Goal: Navigation & Orientation: Find specific page/section

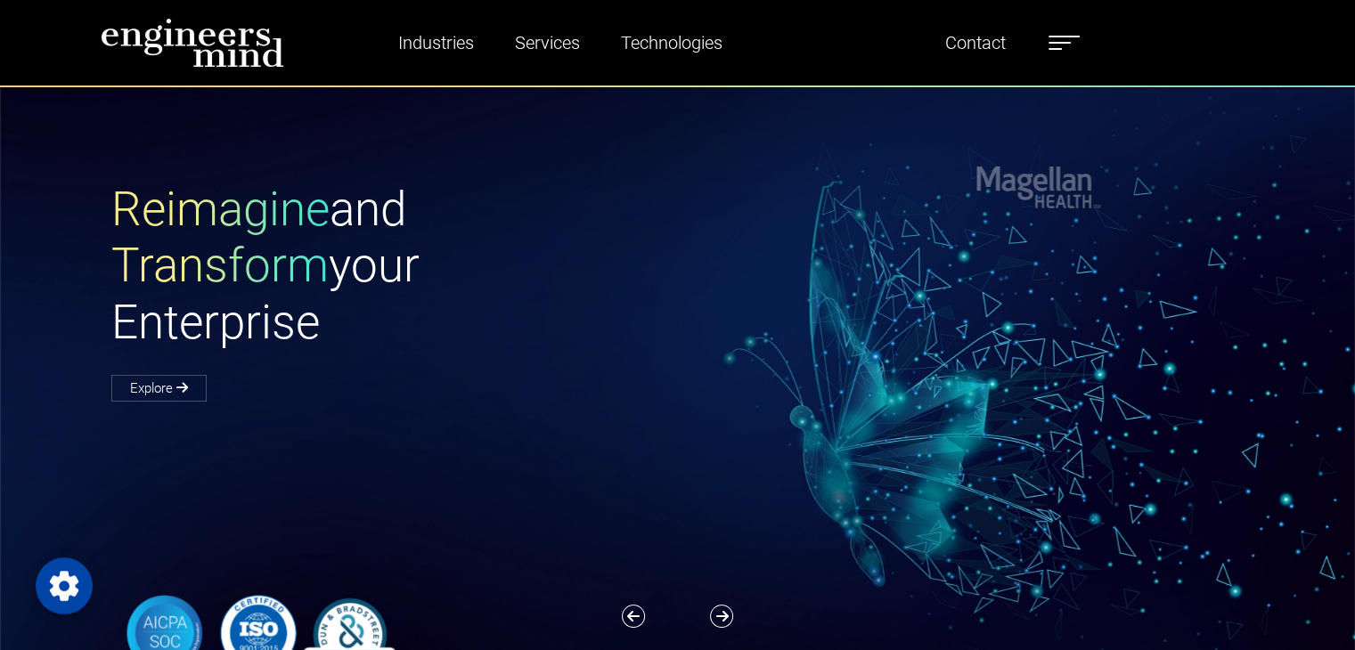
click at [1058, 45] on label at bounding box center [1063, 42] width 31 height 23
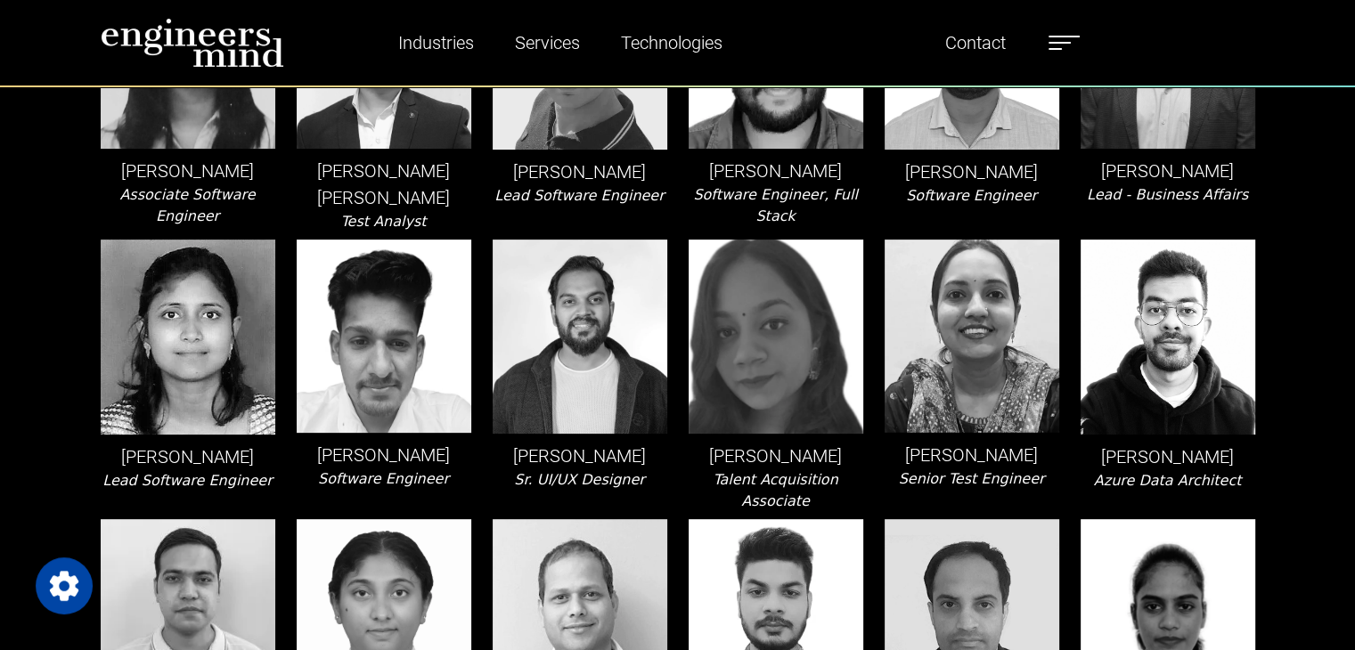
scroll to position [534, 0]
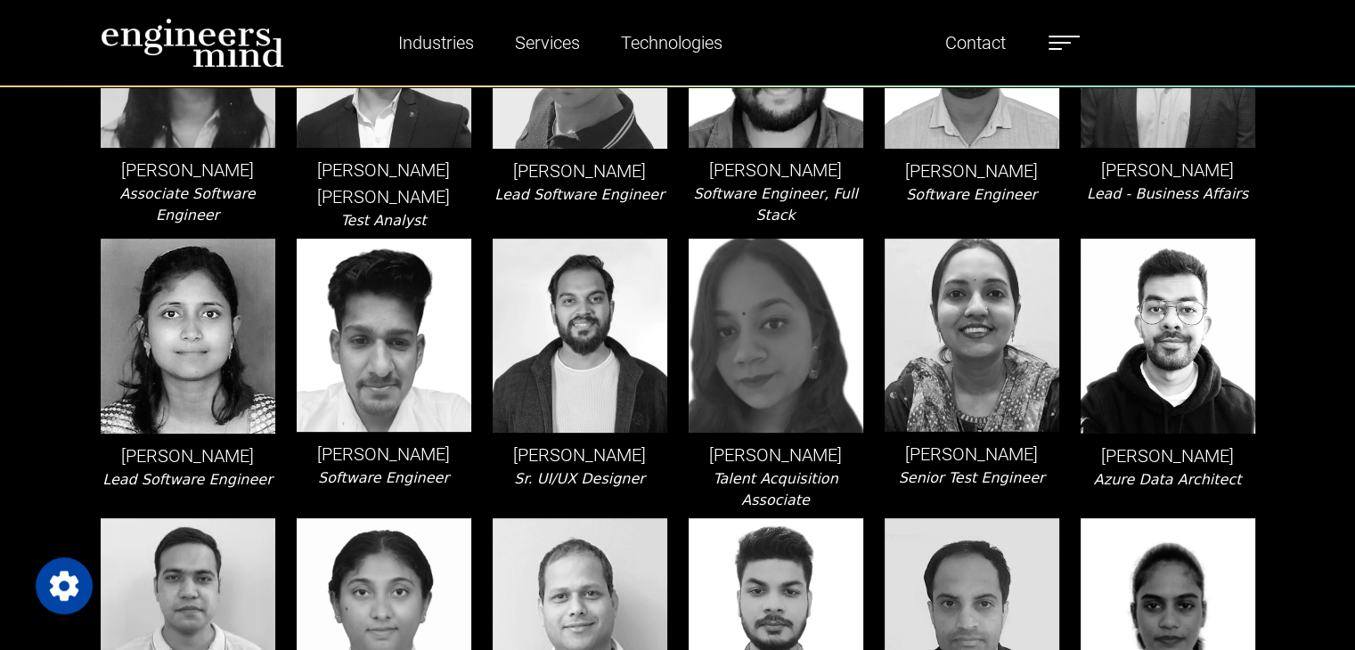
drag, startPoint x: 1056, startPoint y: 446, endPoint x: 894, endPoint y: 446, distance: 162.1
click at [894, 446] on p "Anumita Srivastava" at bounding box center [971, 454] width 175 height 27
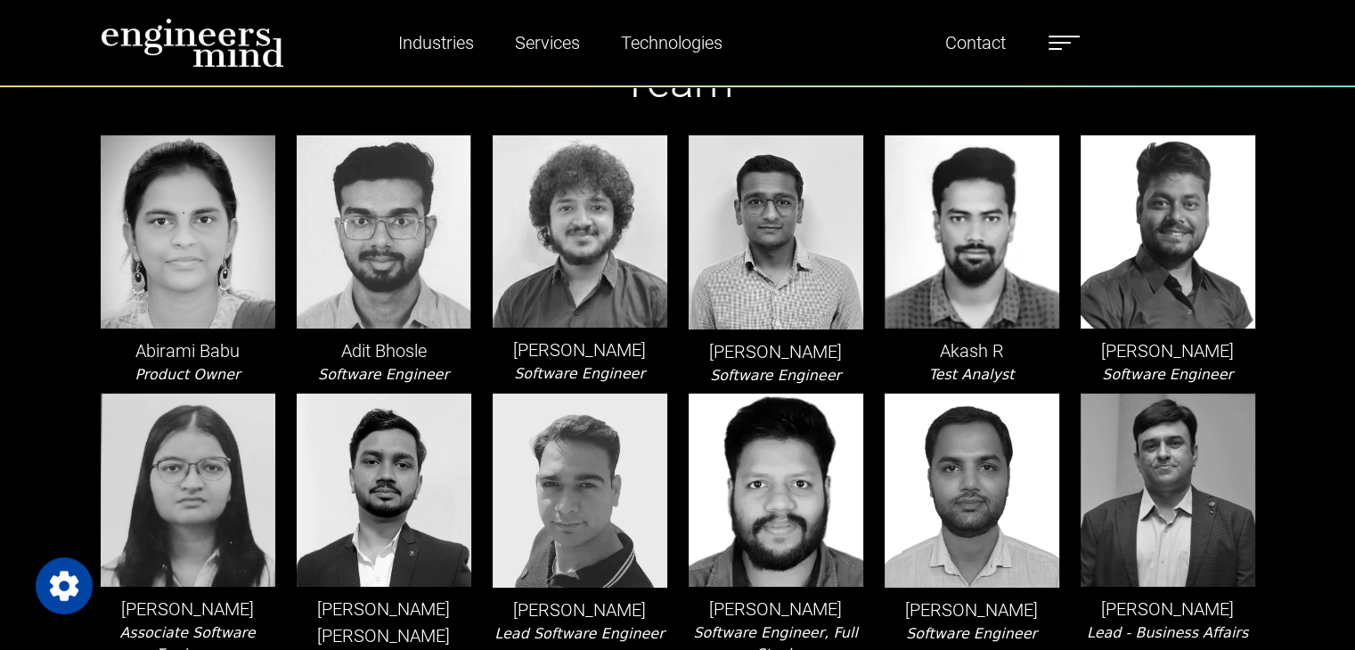
scroll to position [89, 0]
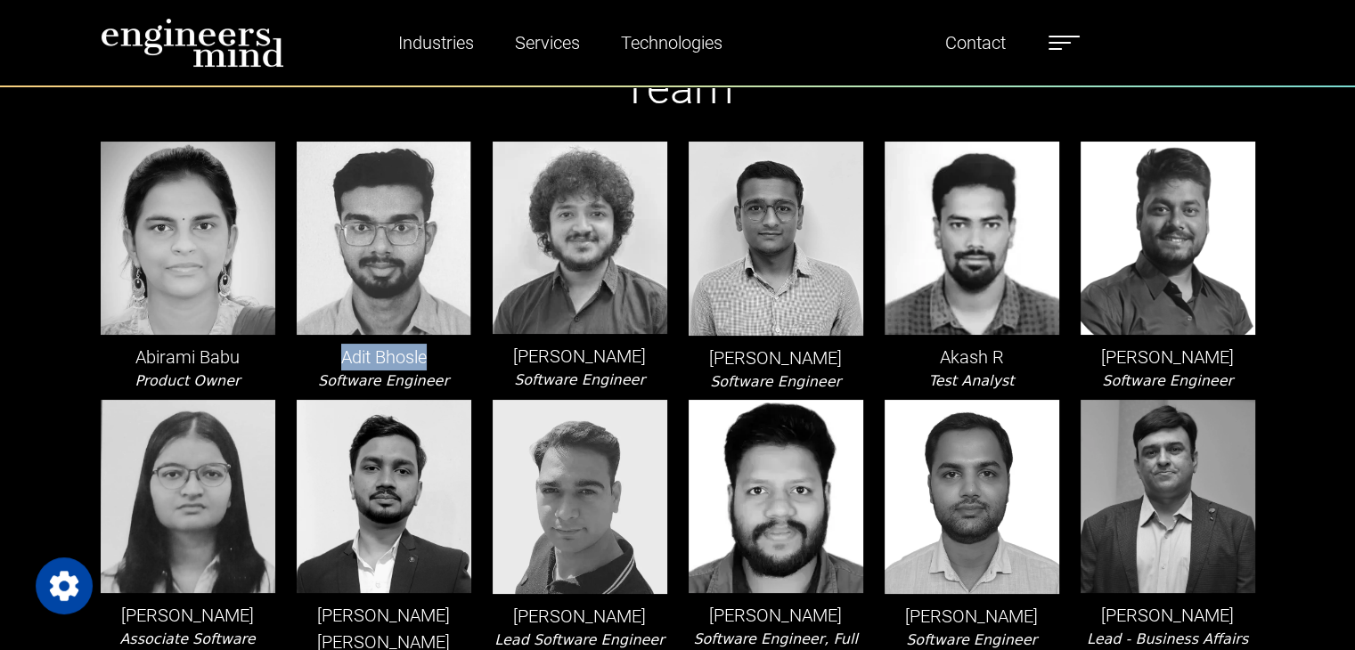
drag, startPoint x: 433, startPoint y: 353, endPoint x: 354, endPoint y: 364, distance: 79.2
click at [336, 343] on div "Adit Bhosle Software Engineer" at bounding box center [384, 267] width 196 height 251
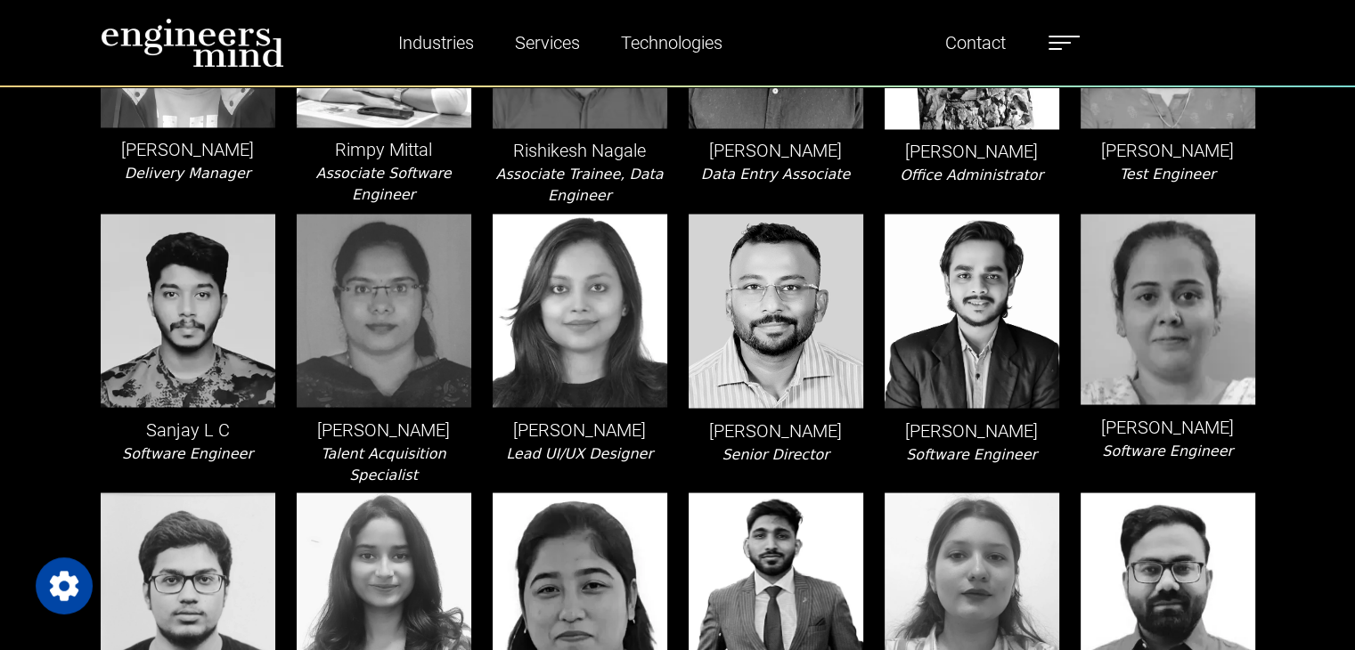
scroll to position [3130, 0]
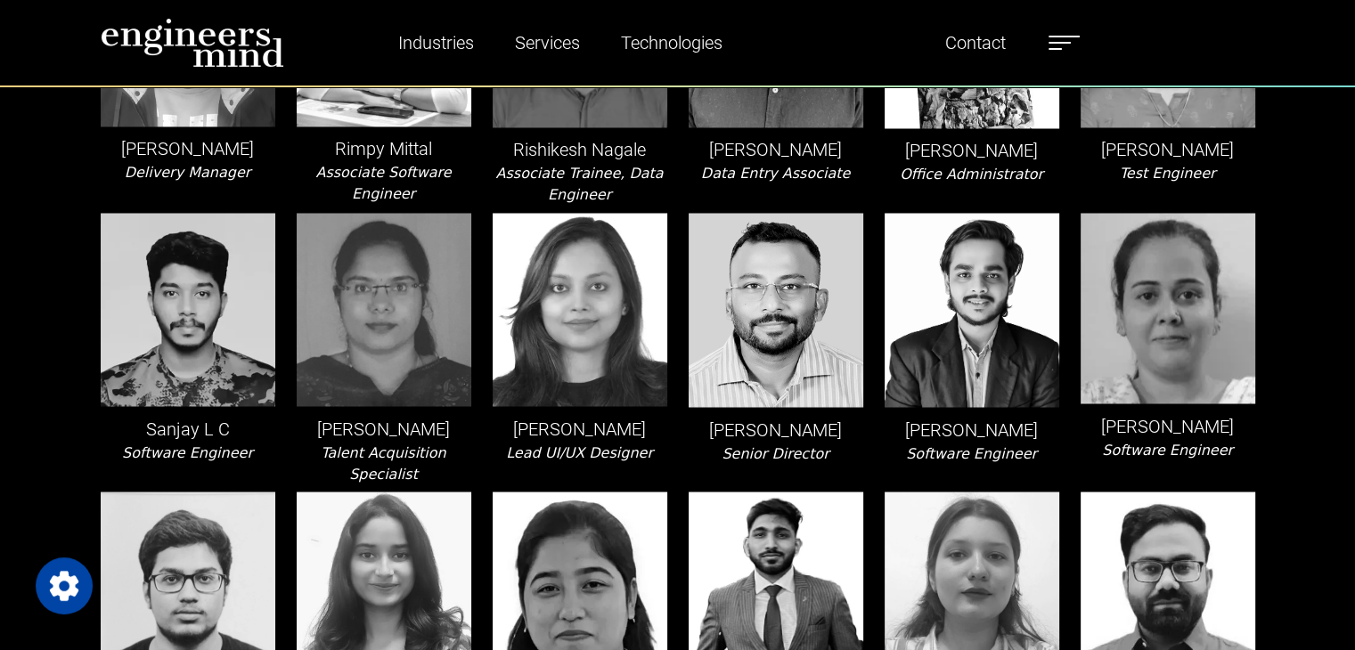
click at [940, 492] on img at bounding box center [971, 588] width 175 height 193
drag, startPoint x: 1053, startPoint y: 552, endPoint x: 850, endPoint y: 549, distance: 203.1
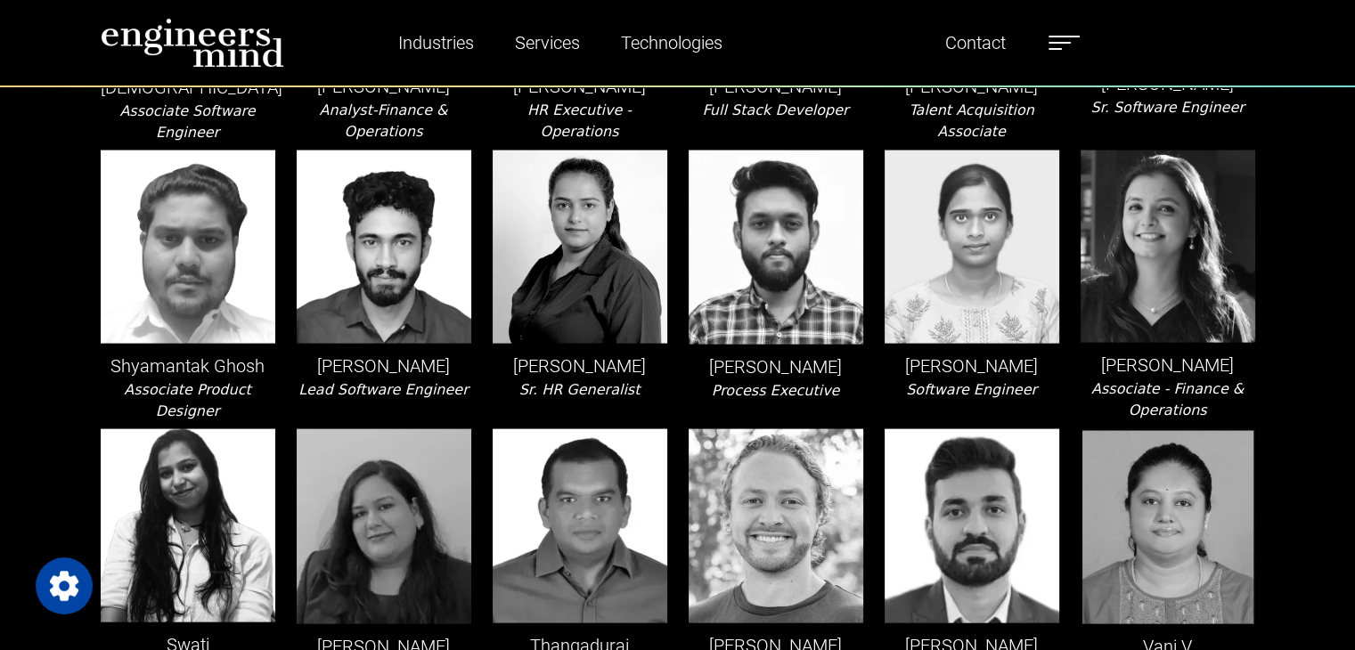
scroll to position [3754, 0]
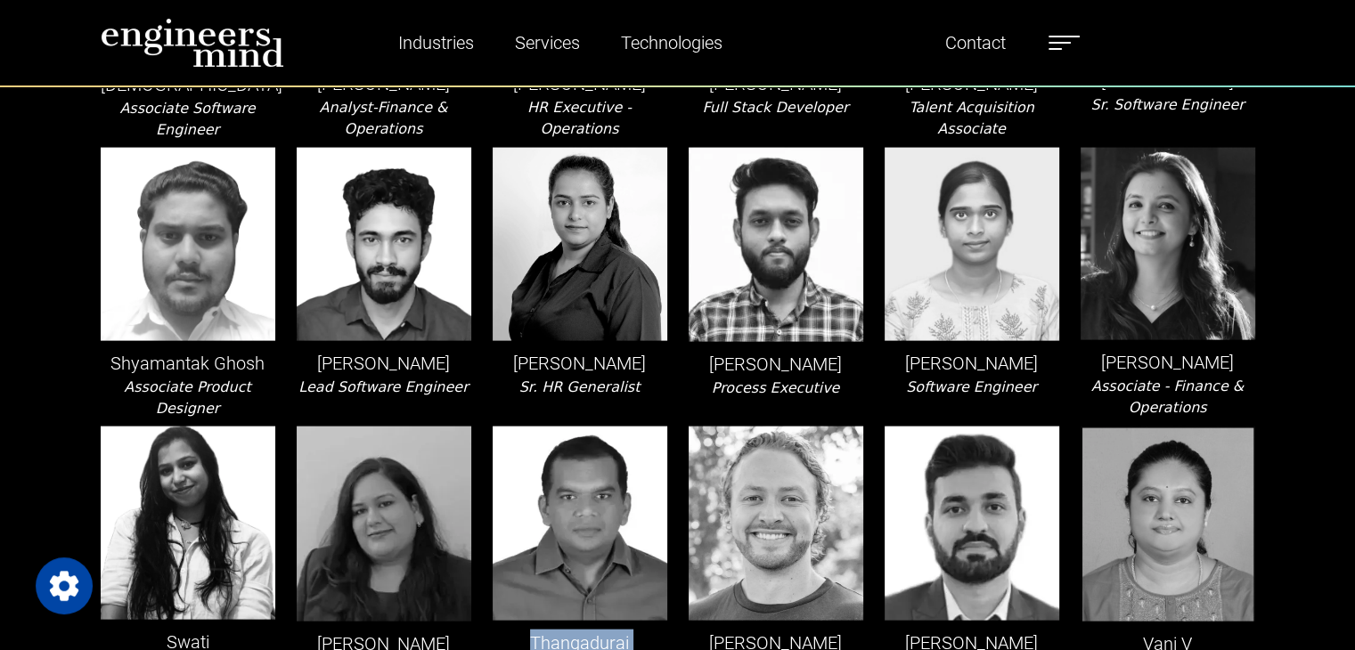
drag, startPoint x: 654, startPoint y: 544, endPoint x: 521, endPoint y: 486, distance: 144.8
click at [521, 486] on div "Thangadurai Rathinam Lead DevOps Engineer" at bounding box center [580, 565] width 196 height 277
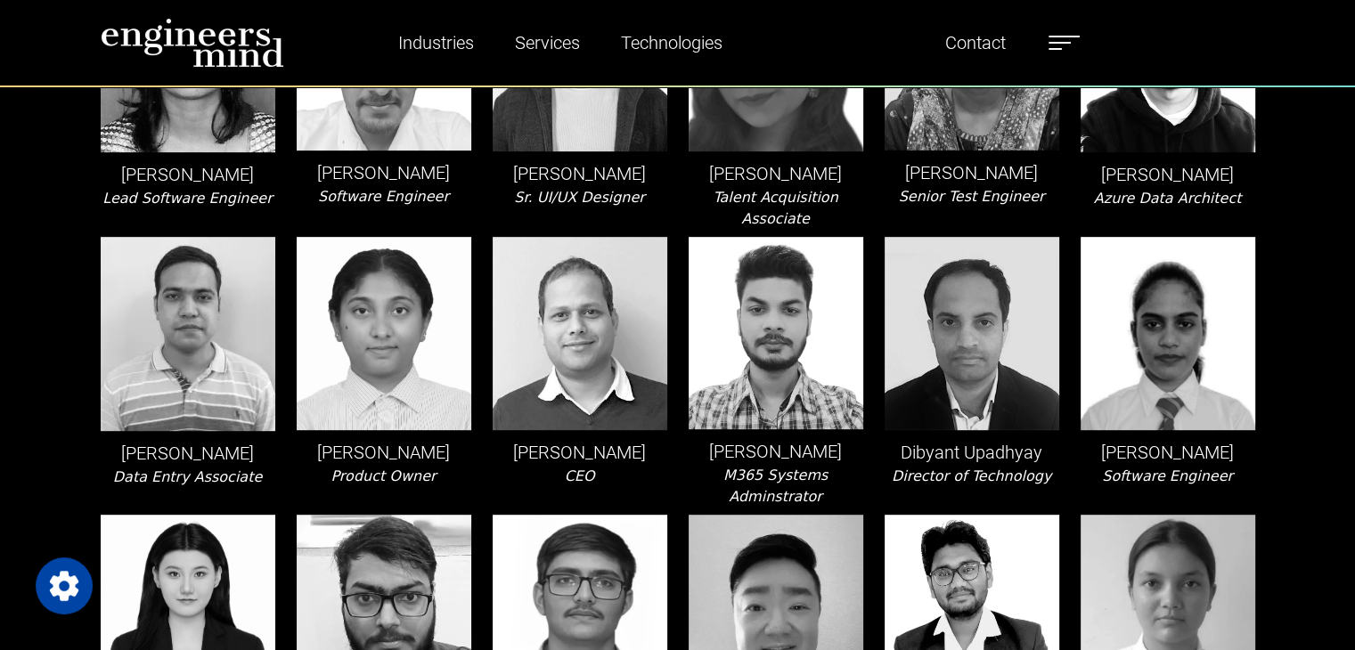
scroll to position [815, 0]
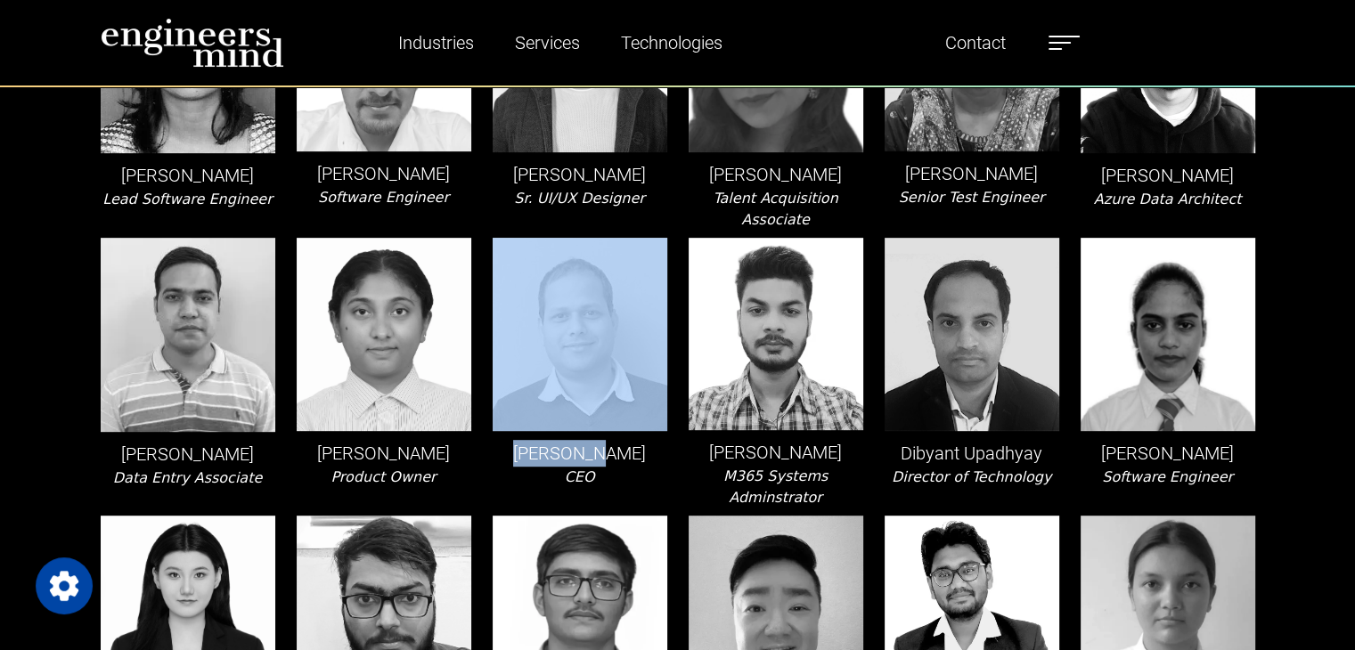
drag, startPoint x: 621, startPoint y: 426, endPoint x: 468, endPoint y: 443, distance: 153.2
click at [641, 412] on div "Deb Misra CEO" at bounding box center [580, 373] width 196 height 271
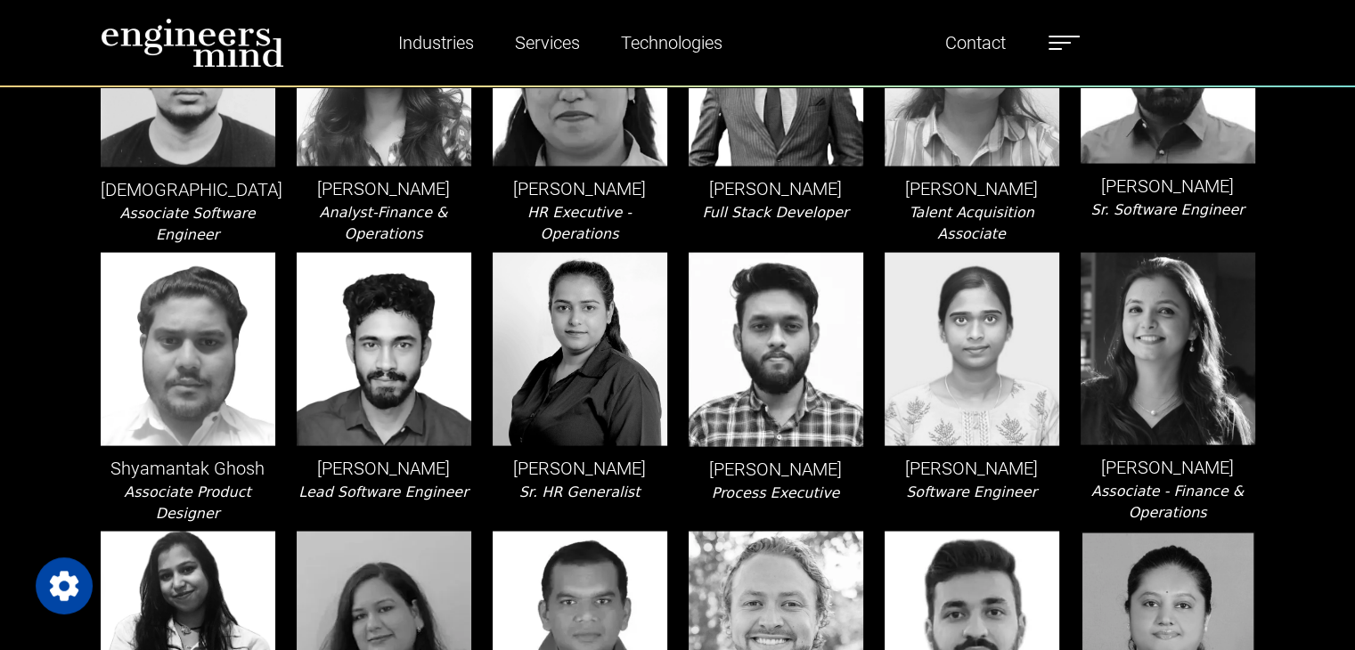
scroll to position [3651, 0]
